Goal: Book appointment/travel/reservation

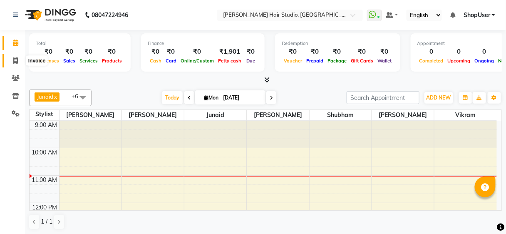
click at [16, 62] on icon at bounding box center [15, 60] width 5 height 6
select select "627"
select select "service"
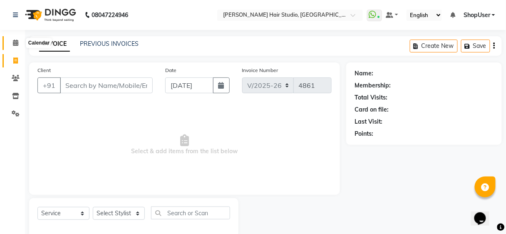
click at [15, 47] on span at bounding box center [15, 43] width 15 height 10
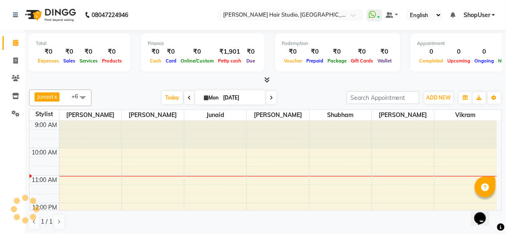
scroll to position [54, 0]
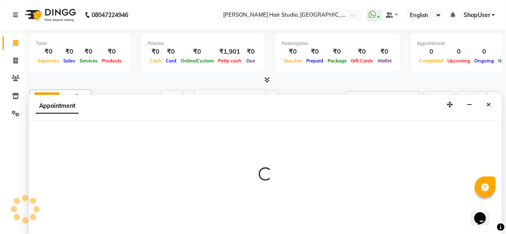
scroll to position [0, 0]
select select "39192"
select select "tentative"
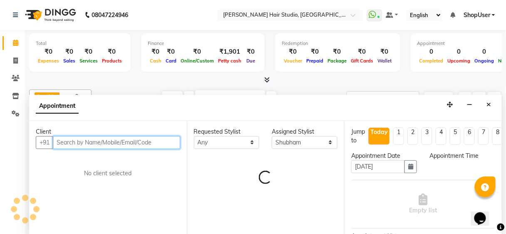
select select "720"
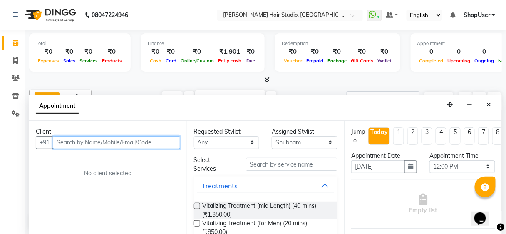
click at [111, 145] on input "text" at bounding box center [116, 142] width 127 height 13
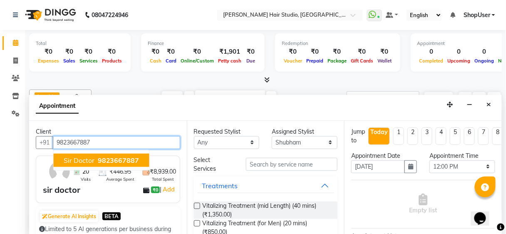
click at [80, 157] on span "sir doctor" at bounding box center [79, 160] width 31 height 8
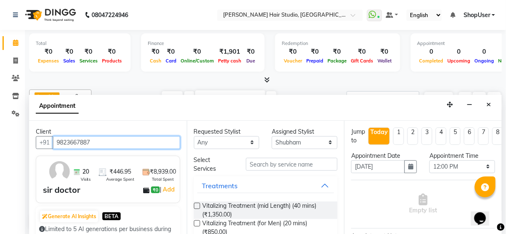
type input "9823667887"
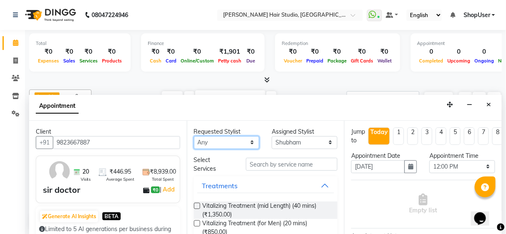
click at [242, 137] on select "Any [PERSON_NAME] [PERSON_NAME] Mahadev kahde [PERSON_NAME] Pawan Krishna [PERS…" at bounding box center [227, 142] width 66 height 13
select select "39192"
click at [194, 136] on select "Any [PERSON_NAME] [PERSON_NAME] Mahadev kahde [PERSON_NAME] Pawan Krishna [PERS…" at bounding box center [227, 142] width 66 height 13
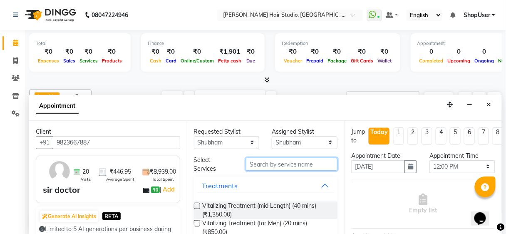
click at [271, 161] on input "text" at bounding box center [292, 164] width 92 height 13
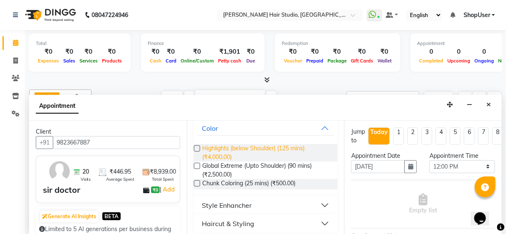
scroll to position [61, 0]
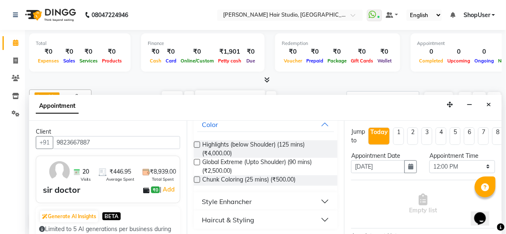
type input "25"
click at [322, 218] on button "Haircut & Styling" at bounding box center [265, 219] width 137 height 15
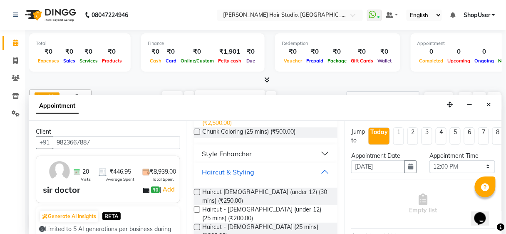
scroll to position [112, 0]
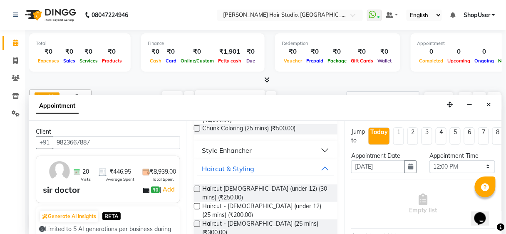
click at [194, 220] on label at bounding box center [197, 223] width 6 height 6
click at [194, 222] on input "checkbox" at bounding box center [196, 224] width 5 height 5
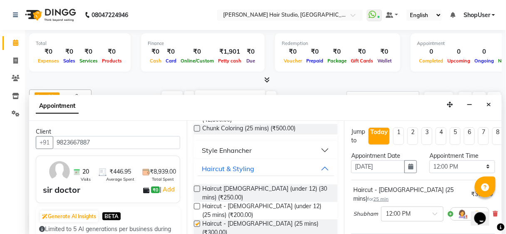
checkbox input "false"
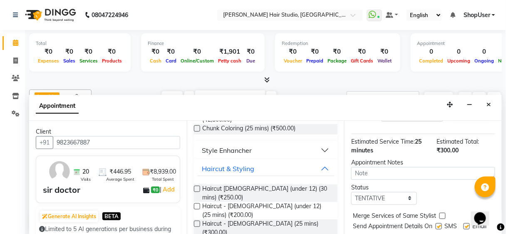
scroll to position [124, 0]
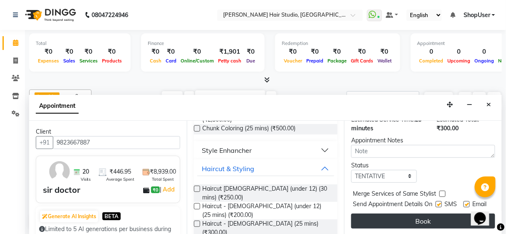
click at [384, 213] on button "Book" at bounding box center [423, 220] width 144 height 15
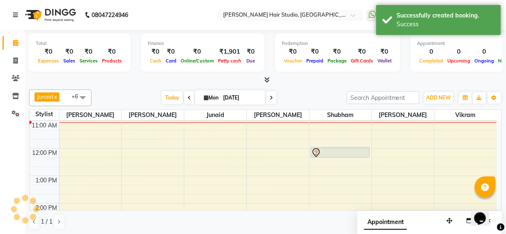
scroll to position [0, 0]
